Goal: Find specific page/section: Locate a particular part of the current website

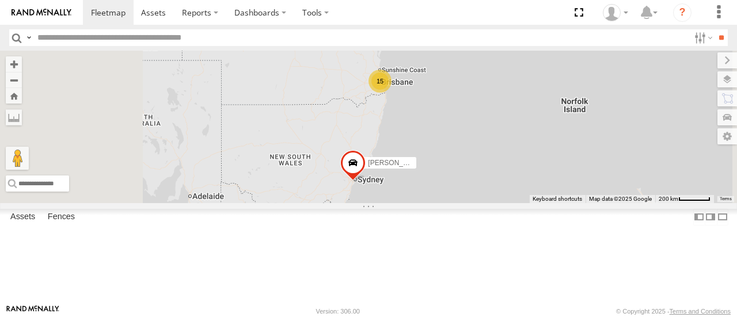
click at [535, 168] on div "[PERSON_NAME] - 360NA6 [GEOGRAPHIC_DATA] 15" at bounding box center [368, 127] width 737 height 152
drag, startPoint x: 0, startPoint y: 0, endPoint x: 535, endPoint y: 168, distance: 560.3
click at [535, 168] on div "[PERSON_NAME] - 360NA6 [GEOGRAPHIC_DATA] 15" at bounding box center [368, 127] width 737 height 152
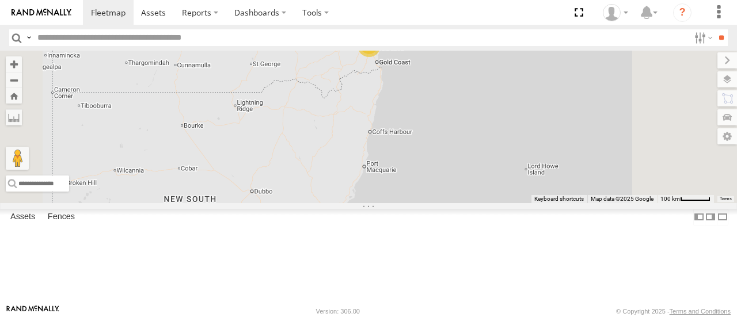
click at [491, 123] on div "[PERSON_NAME] - 360NA6 [GEOGRAPHIC_DATA] 15" at bounding box center [368, 127] width 737 height 152
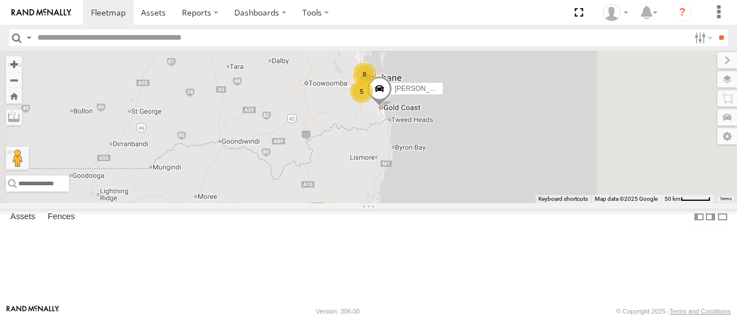
drag, startPoint x: 496, startPoint y: 139, endPoint x: 469, endPoint y: 196, distance: 63.7
click at [469, 196] on div "[PERSON_NAME] - 360NA6 [GEOGRAPHIC_DATA] 8 5 [PERSON_NAME] - 349FB3 [PERSON_NAM…" at bounding box center [368, 127] width 737 height 152
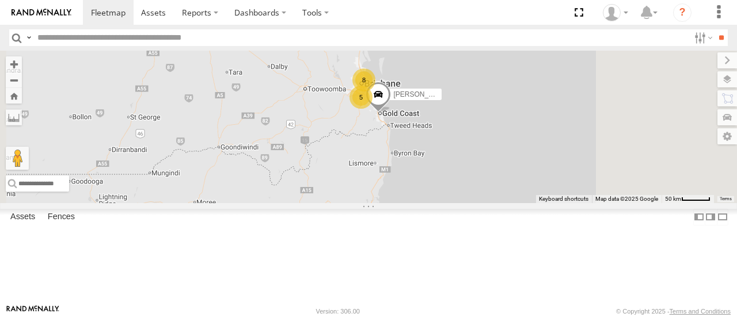
click at [391, 113] on span at bounding box center [378, 97] width 25 height 31
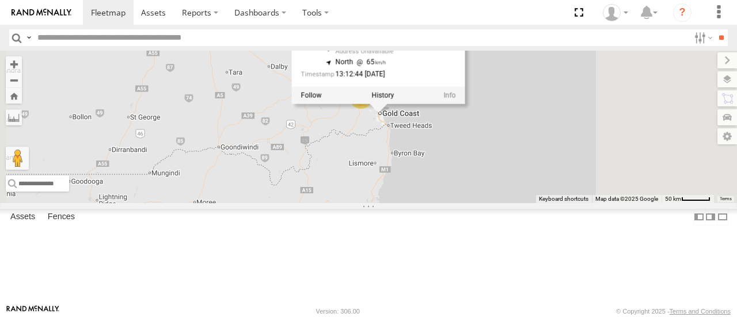
click at [495, 174] on div "[PERSON_NAME] - 360NA6 [GEOGRAPHIC_DATA] 8 5 [PERSON_NAME] - 349FB3 [PERSON_NAM…" at bounding box center [368, 127] width 737 height 152
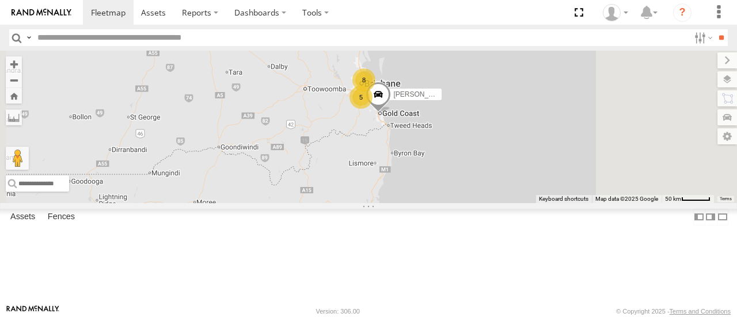
click at [495, 174] on div "[PERSON_NAME] - 360NA6 [GEOGRAPHIC_DATA] 8 5 [PERSON_NAME] - 349FB3 [PERSON_NAM…" at bounding box center [368, 127] width 737 height 152
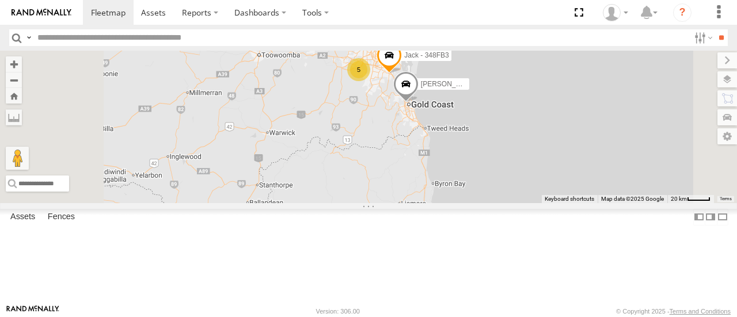
click at [534, 153] on div "[PERSON_NAME] - 360NA6 [GEOGRAPHIC_DATA] [PERSON_NAME] - 349FB3 [PERSON_NAME] -…" at bounding box center [368, 127] width 737 height 152
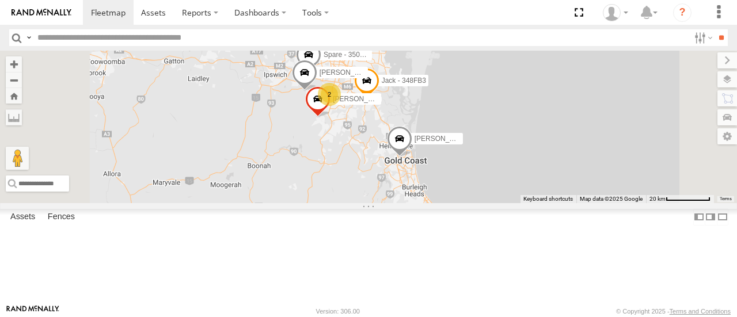
drag, startPoint x: 520, startPoint y: 141, endPoint x: 491, endPoint y: 216, distance: 80.2
click at [491, 203] on div "[PERSON_NAME] - 360NA6 [GEOGRAPHIC_DATA] [PERSON_NAME] - 349FB3 [PERSON_NAME] -…" at bounding box center [368, 127] width 737 height 152
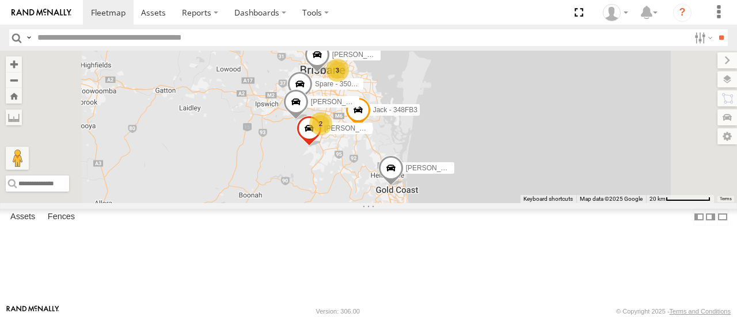
click at [489, 203] on div "[PERSON_NAME] - 360NA6 [GEOGRAPHIC_DATA] [PERSON_NAME] - 349FB3 [PERSON_NAME] -…" at bounding box center [368, 127] width 737 height 152
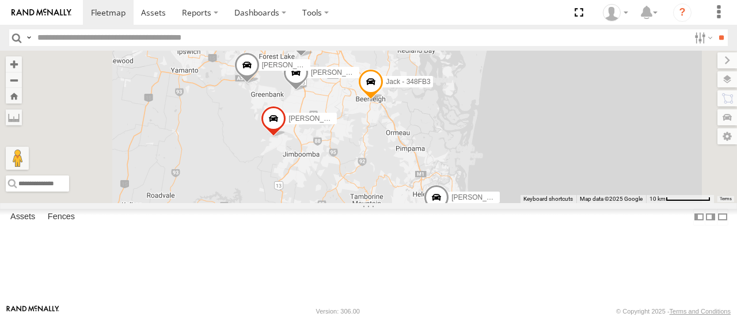
click at [476, 155] on div "[PERSON_NAME] - 360NA6 [GEOGRAPHIC_DATA] [PERSON_NAME] - 349FB3 [PERSON_NAME] -…" at bounding box center [368, 127] width 737 height 152
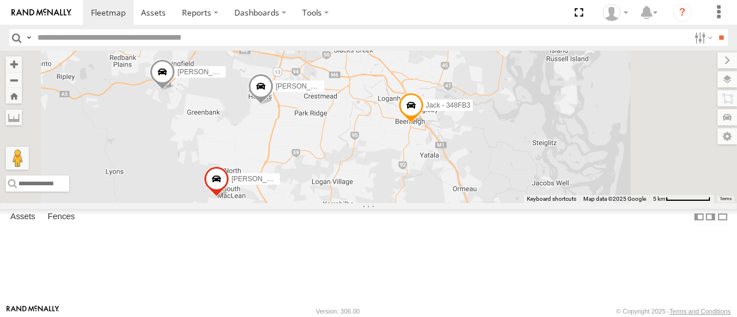
drag, startPoint x: 472, startPoint y: 141, endPoint x: 472, endPoint y: 179, distance: 37.4
click at [472, 179] on div "[PERSON_NAME] - 360NA6 [GEOGRAPHIC_DATA] [PERSON_NAME] - 349FB3 [PERSON_NAME] -…" at bounding box center [368, 127] width 737 height 152
